Goal: Check status

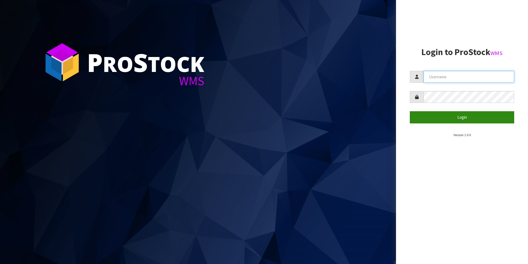
type input "TUFF TURF"
click at [463, 117] on button "Login" at bounding box center [462, 117] width 104 height 12
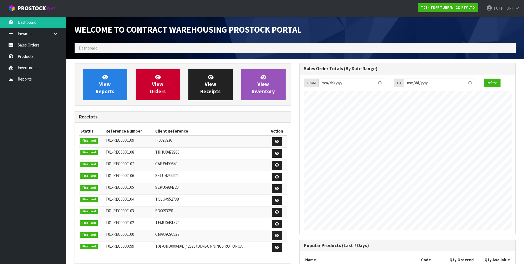
scroll to position [306, 225]
click at [118, 85] on link "View Reports" at bounding box center [105, 84] width 44 height 31
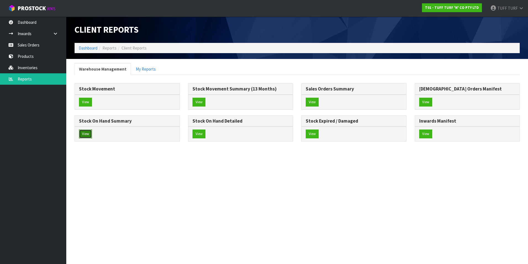
click at [88, 134] on button "View" at bounding box center [85, 133] width 13 height 9
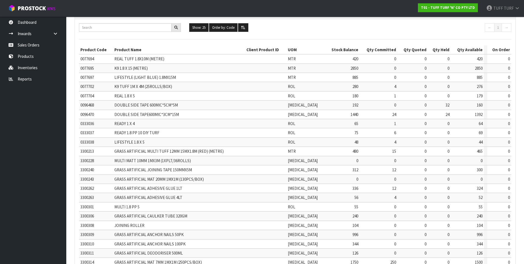
scroll to position [83, 0]
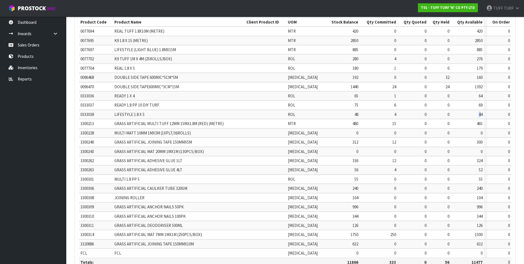
drag, startPoint x: 475, startPoint y: 117, endPoint x: 479, endPoint y: 117, distance: 3.9
click at [479, 117] on td "44" at bounding box center [467, 114] width 33 height 9
drag, startPoint x: 477, startPoint y: 136, endPoint x: 481, endPoint y: 142, distance: 7.1
click at [477, 136] on td "0" at bounding box center [467, 132] width 33 height 9
click at [481, 151] on span "0" at bounding box center [482, 151] width 2 height 5
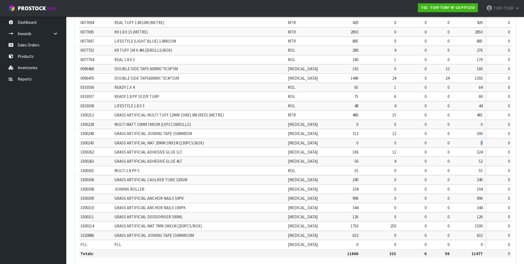
scroll to position [93, 0]
click at [473, 228] on td "1500" at bounding box center [467, 224] width 33 height 9
click at [367, 225] on td "250" at bounding box center [379, 224] width 38 height 9
